Goal: Find specific page/section: Find specific page/section

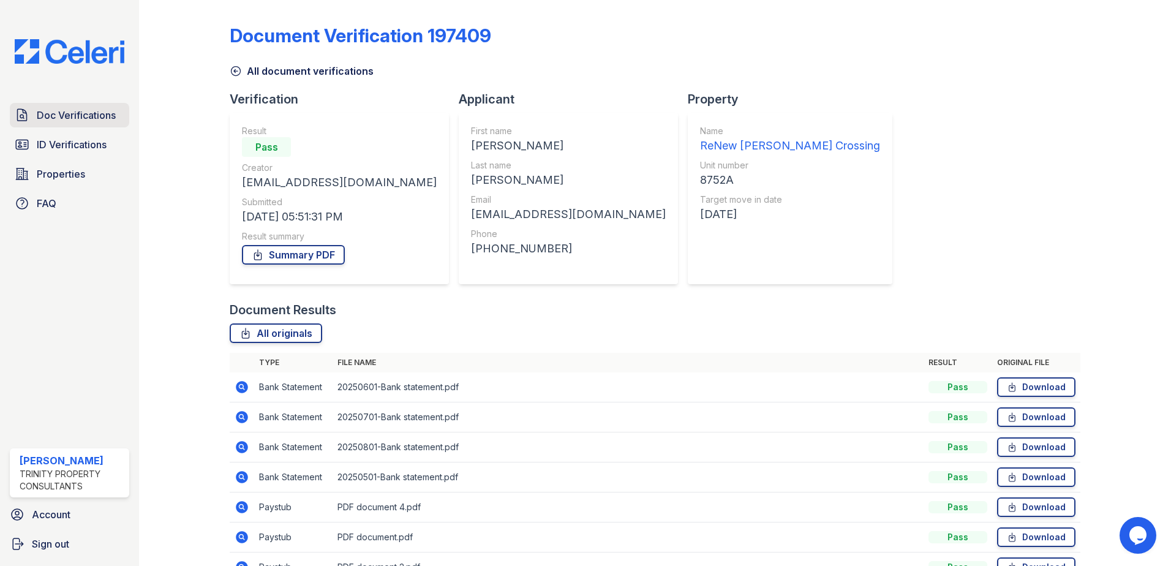
click at [81, 124] on link "Doc Verifications" at bounding box center [69, 115] width 119 height 24
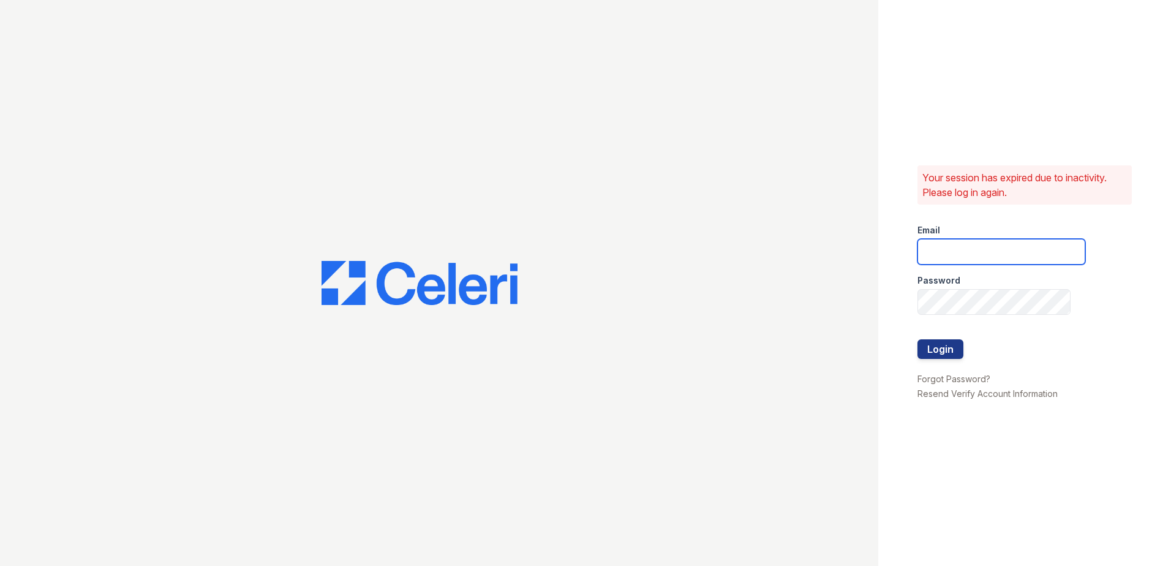
type input "[EMAIL_ADDRESS][DOMAIN_NAME]"
click at [943, 349] on button "Login" at bounding box center [940, 349] width 46 height 20
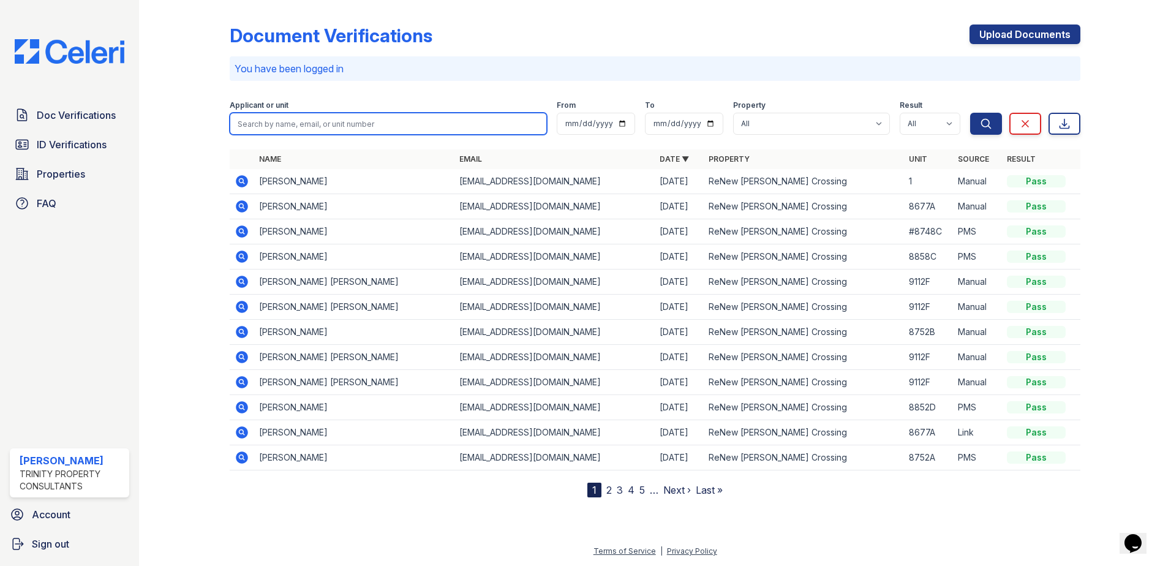
click at [309, 128] on input "search" at bounding box center [388, 124] width 317 height 22
type input "camrin"
click at [970, 113] on button "Search" at bounding box center [986, 124] width 32 height 22
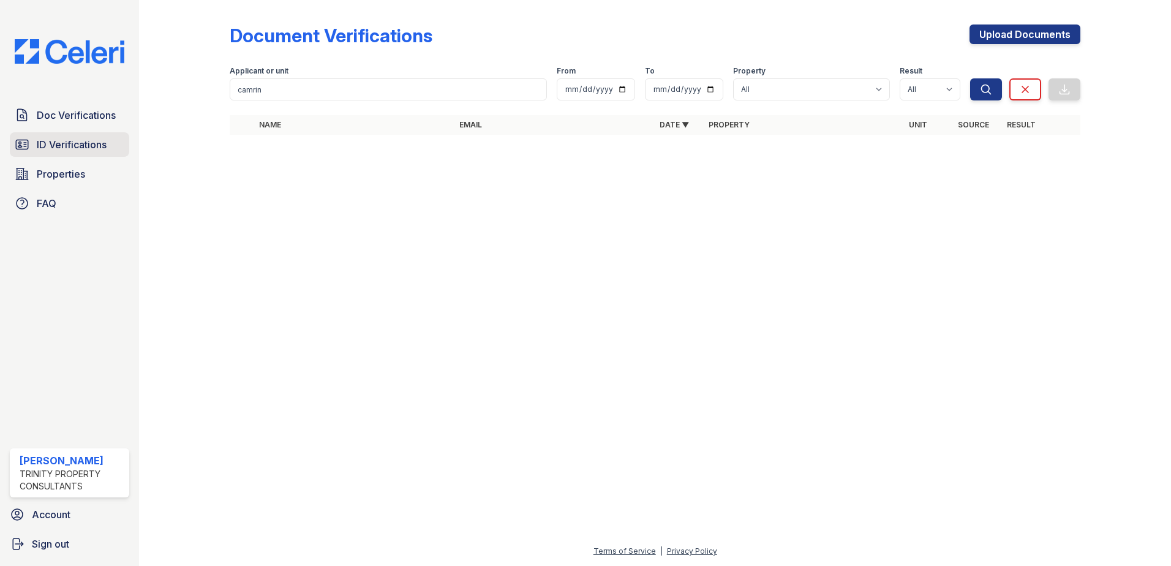
click at [63, 149] on span "ID Verifications" at bounding box center [72, 144] width 70 height 15
